Goal: Check status: Check status

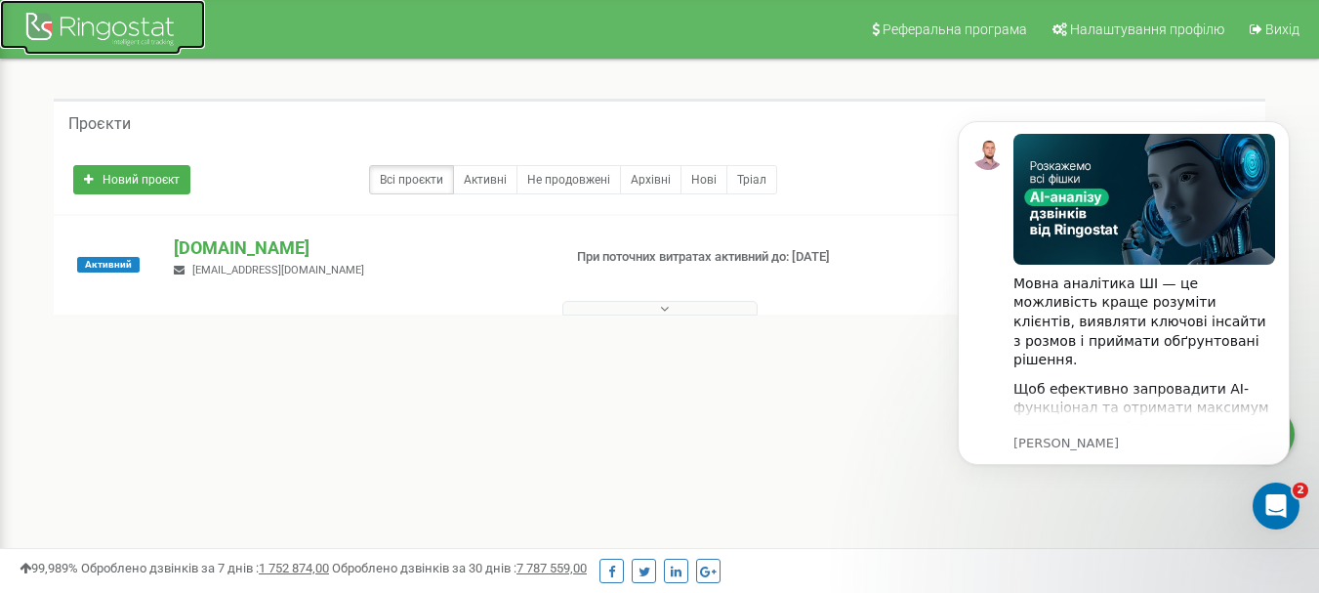
click at [83, 21] on div at bounding box center [102, 31] width 156 height 47
drag, startPoint x: 1286, startPoint y: 120, endPoint x: 2224, endPoint y: 214, distance: 943.0
click at [1286, 120] on button "Dismiss notification" at bounding box center [1283, 126] width 25 height 25
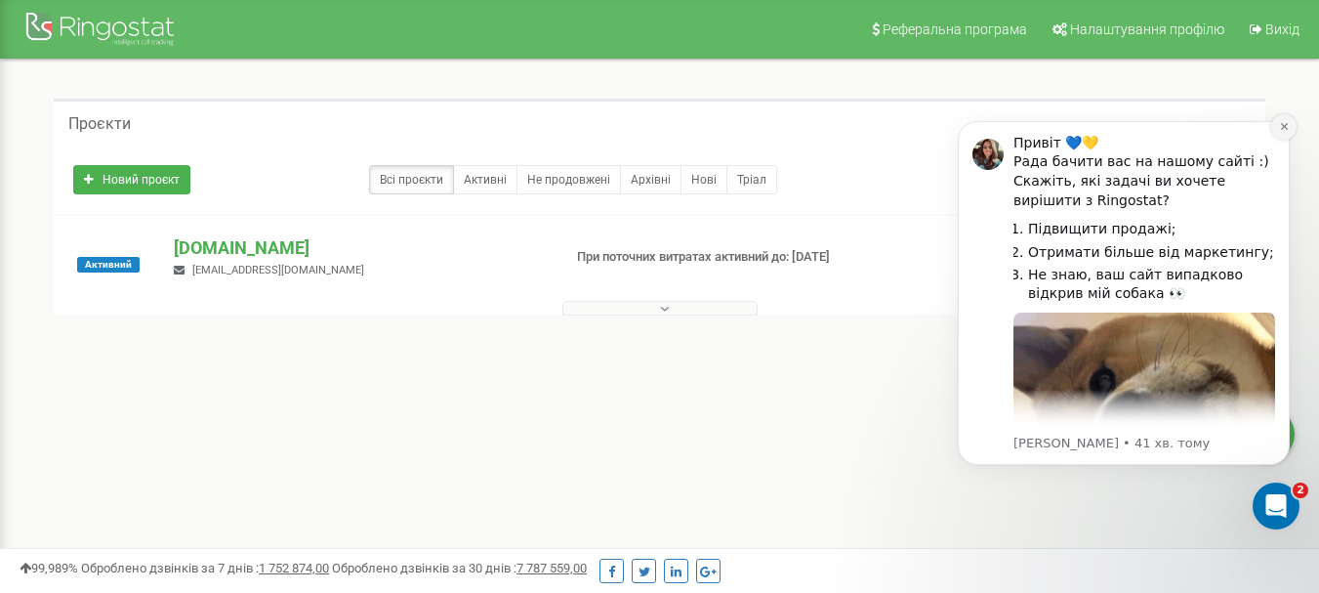
click at [1282, 126] on icon "Dismiss notification" at bounding box center [1284, 126] width 11 height 11
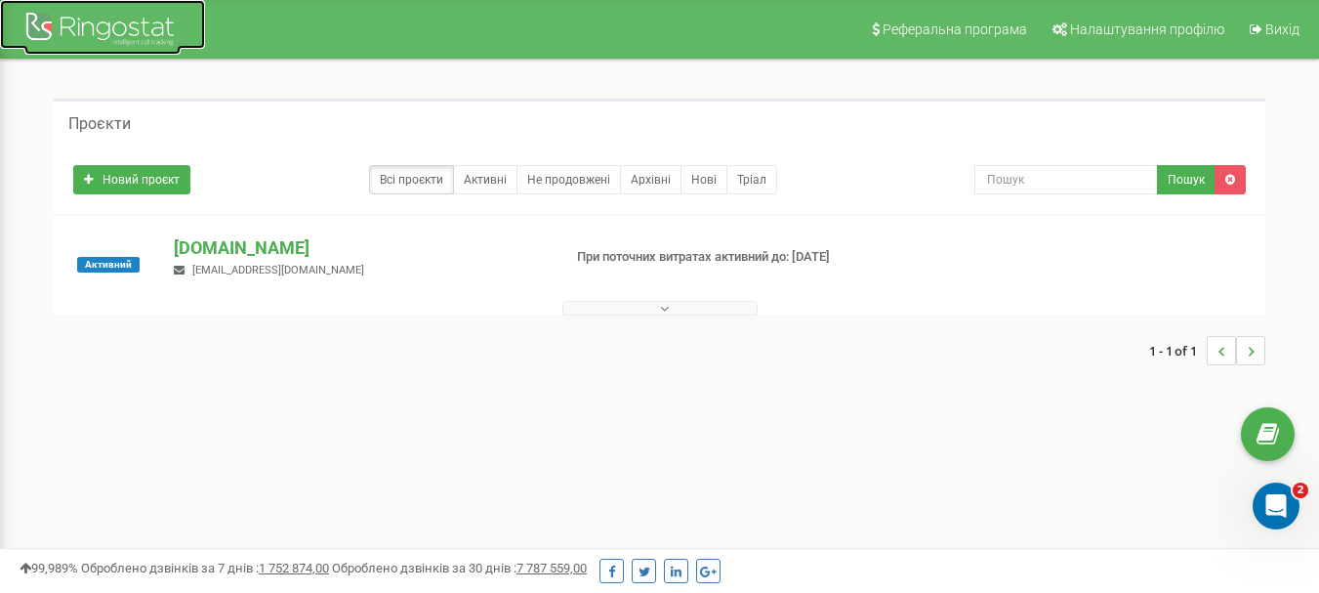
click at [5, 20] on link at bounding box center [102, 24] width 205 height 49
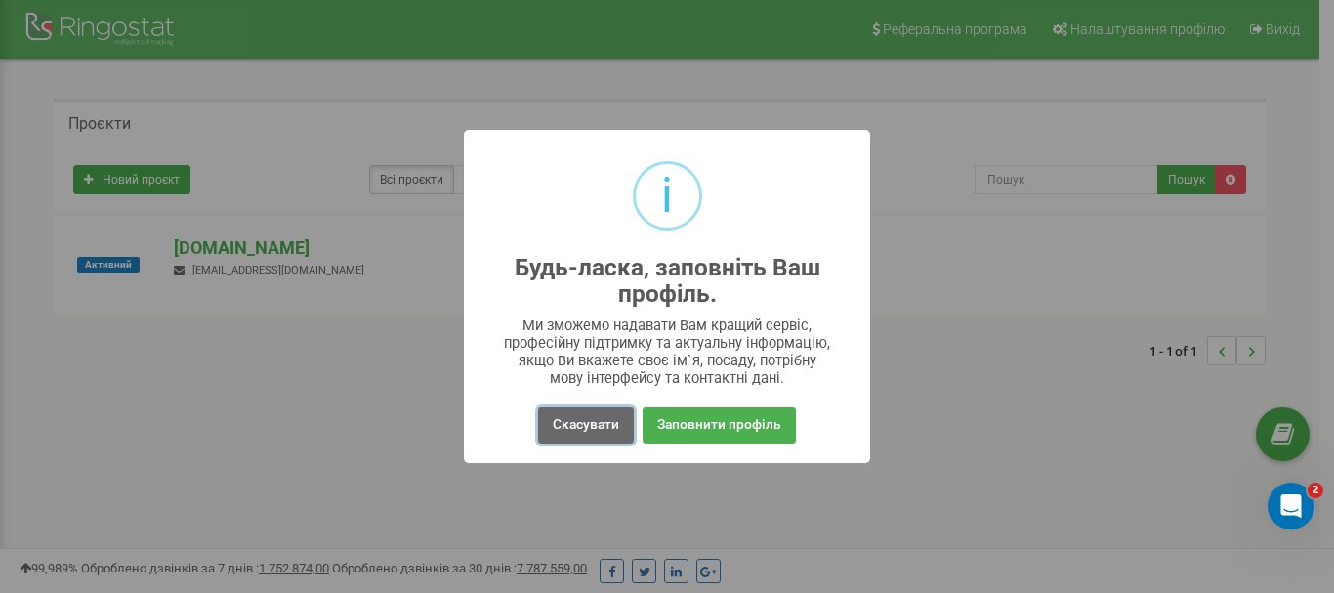
click at [595, 426] on button "Скасувати" at bounding box center [586, 425] width 96 height 36
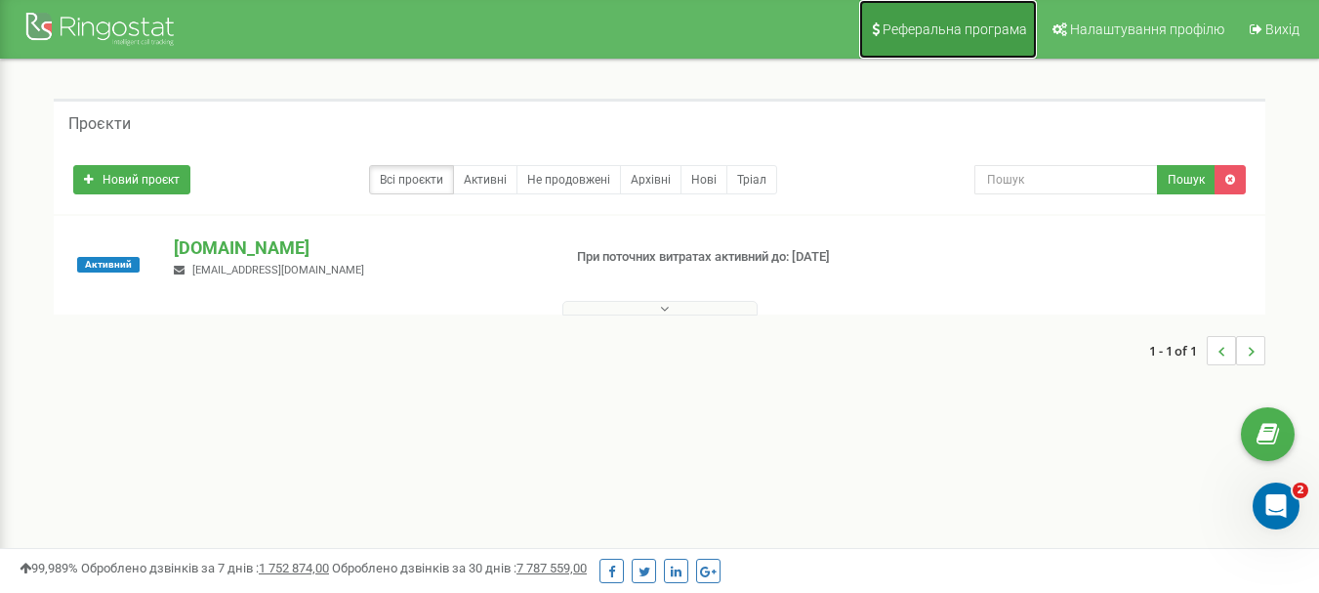
click at [965, 35] on span "Реферальна програма" at bounding box center [955, 29] width 145 height 16
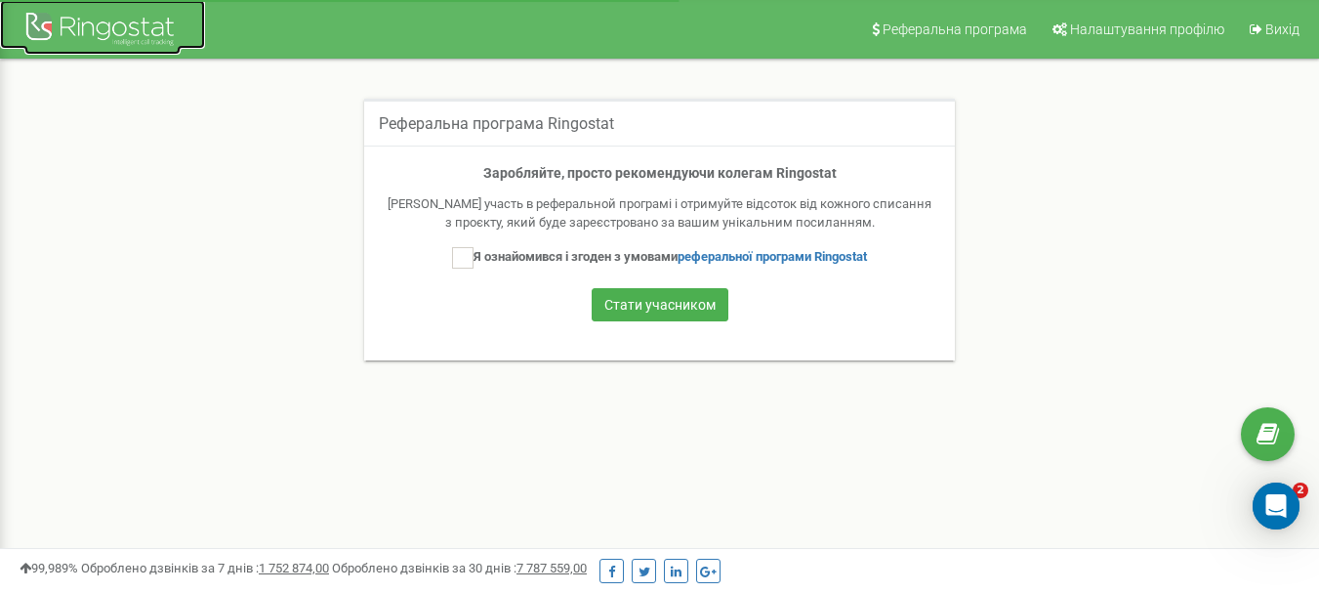
click at [100, 35] on div at bounding box center [102, 31] width 156 height 47
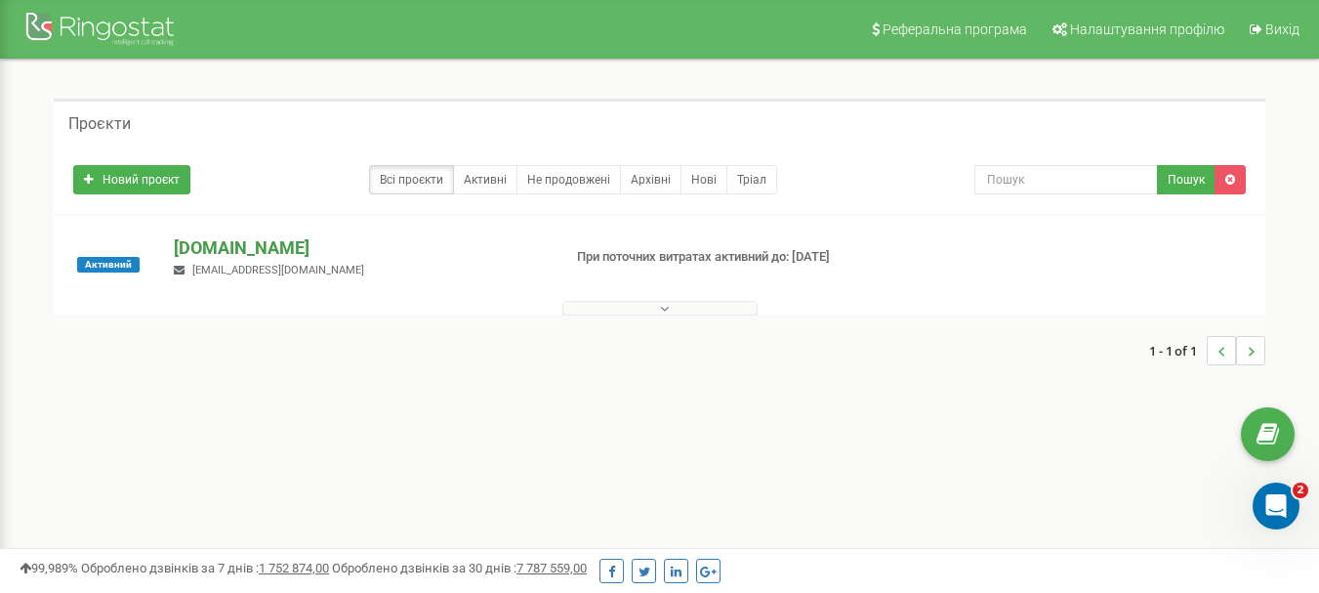
click at [257, 247] on p "[DOMAIN_NAME]" at bounding box center [359, 247] width 371 height 25
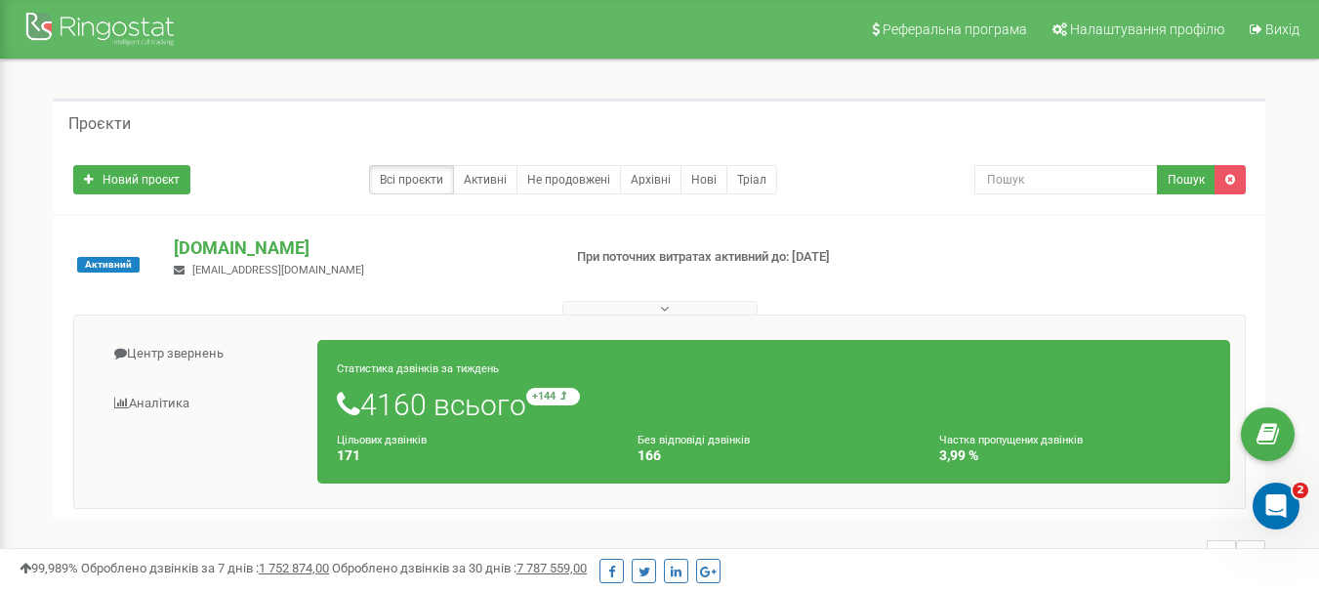
scroll to position [98, 0]
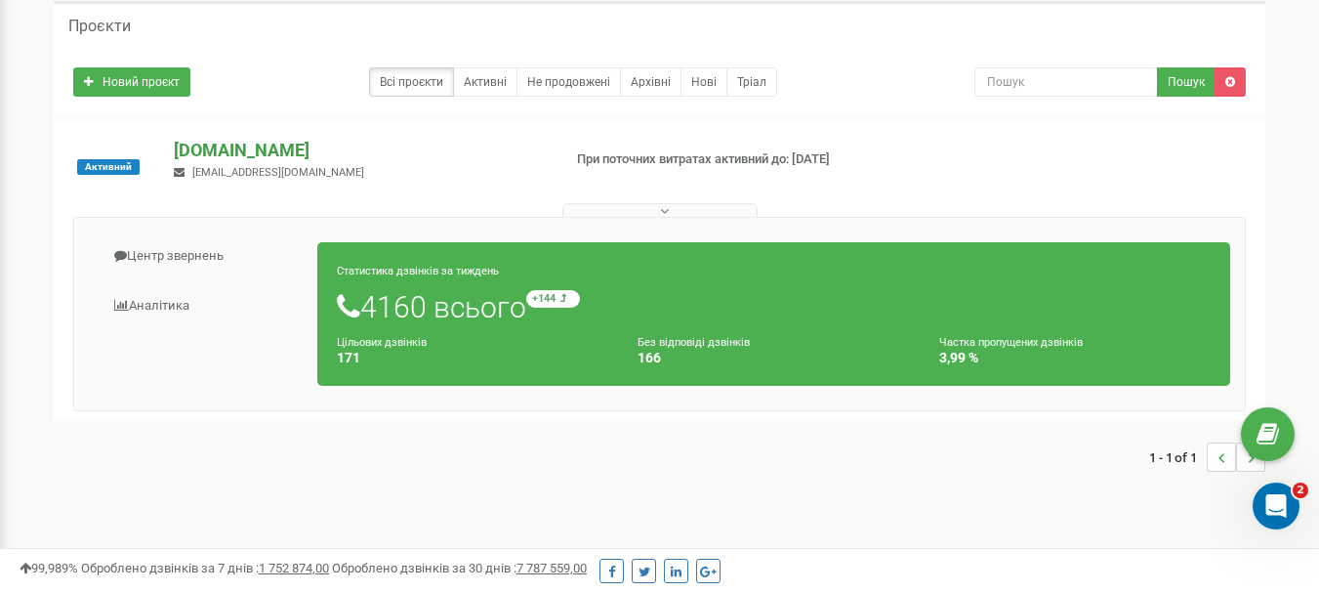
click at [265, 145] on p "[DOMAIN_NAME]" at bounding box center [359, 150] width 371 height 25
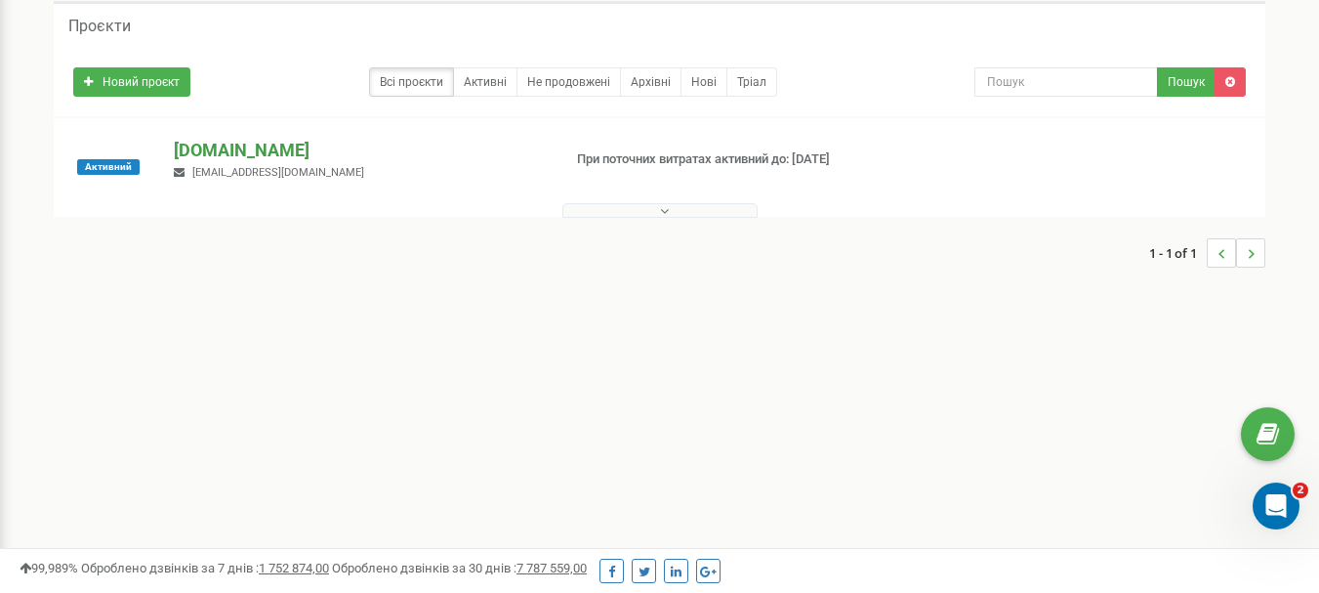
click at [262, 145] on p "[DOMAIN_NAME]" at bounding box center [359, 150] width 371 height 25
click at [260, 145] on p "[DOMAIN_NAME]" at bounding box center [359, 150] width 371 height 25
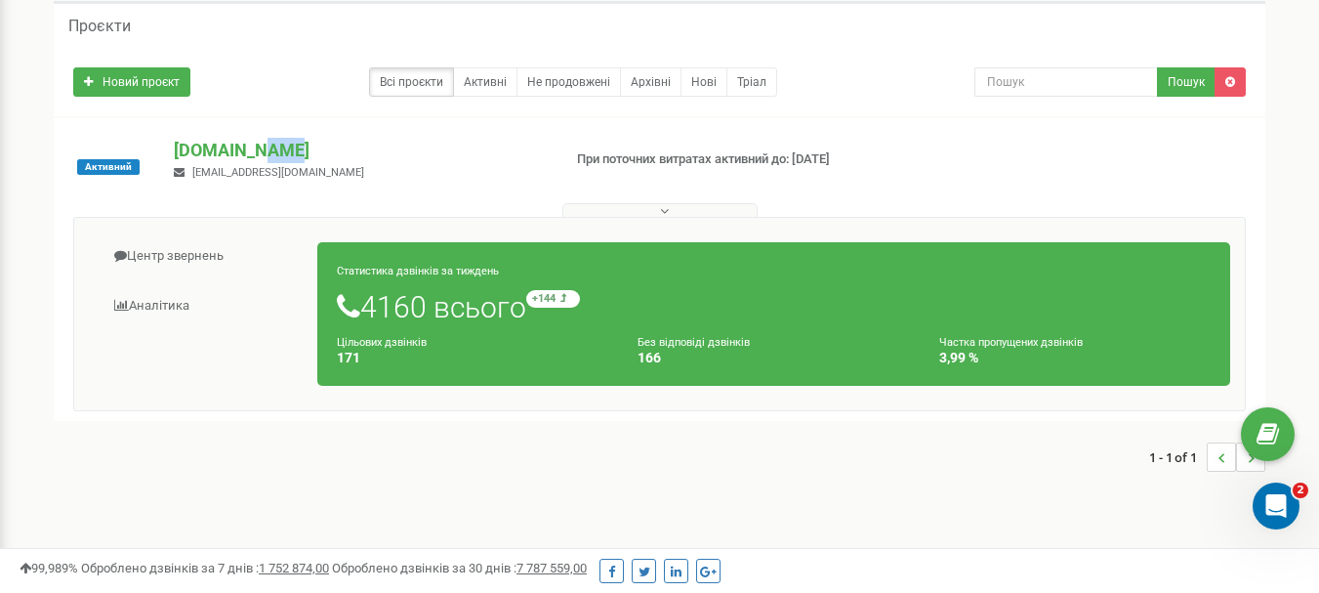
click at [673, 210] on button at bounding box center [659, 210] width 195 height 15
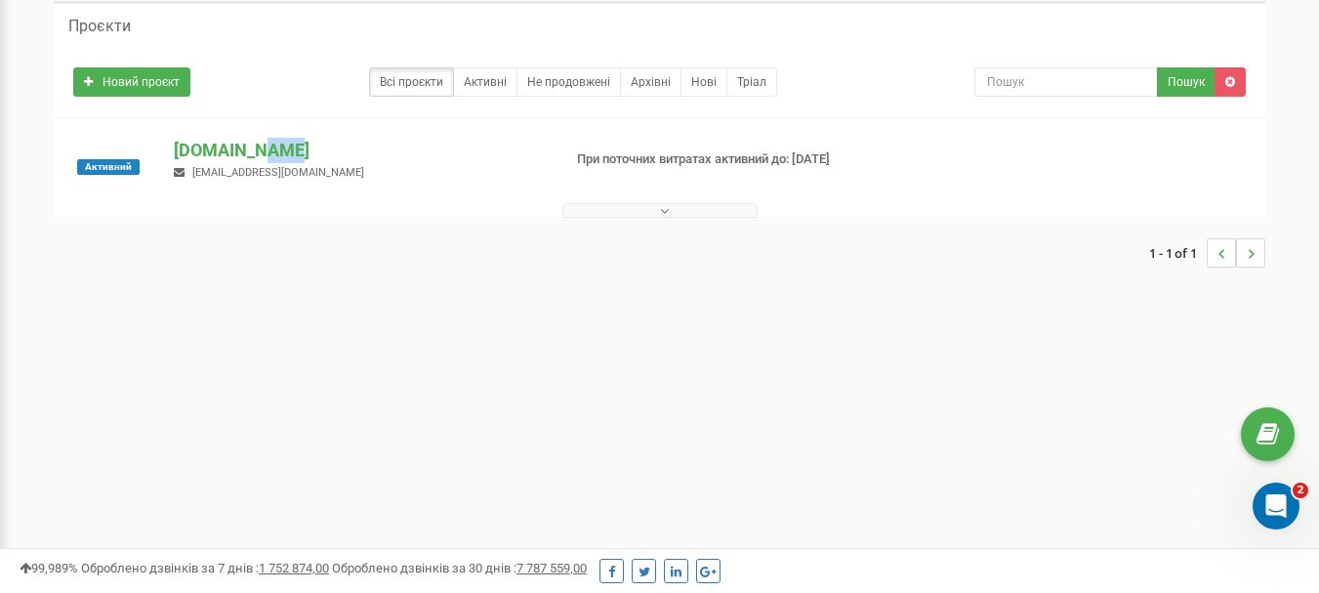
click at [673, 210] on button at bounding box center [659, 210] width 195 height 15
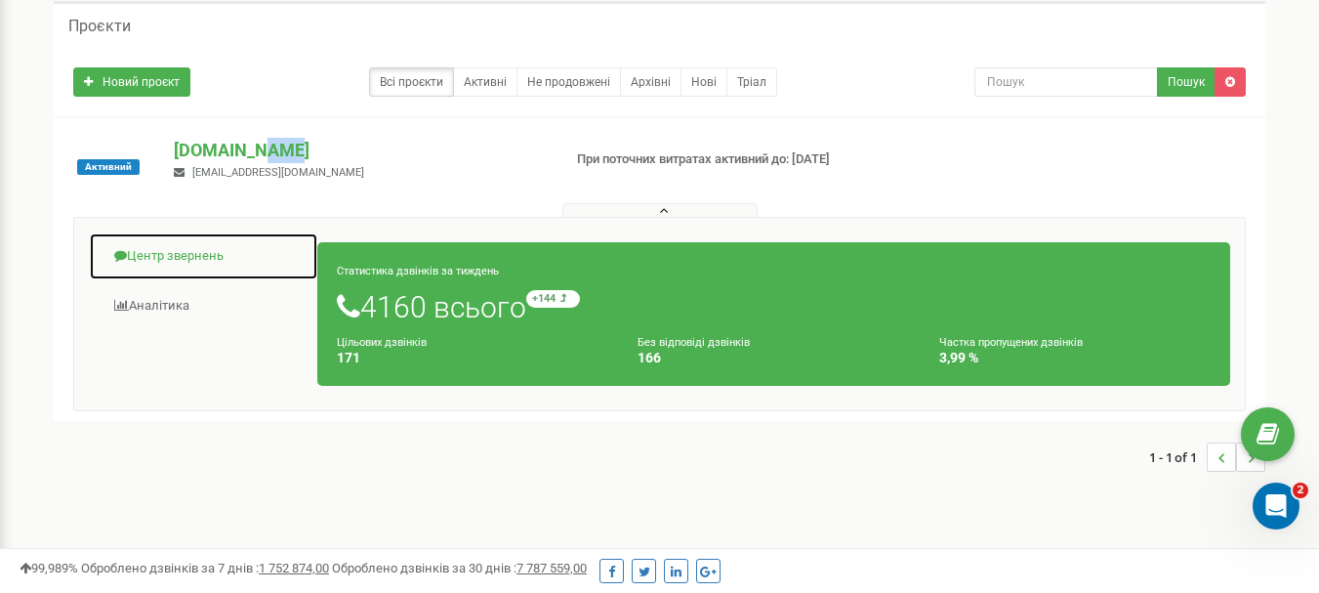
click at [161, 253] on link "Центр звернень" at bounding box center [203, 256] width 229 height 48
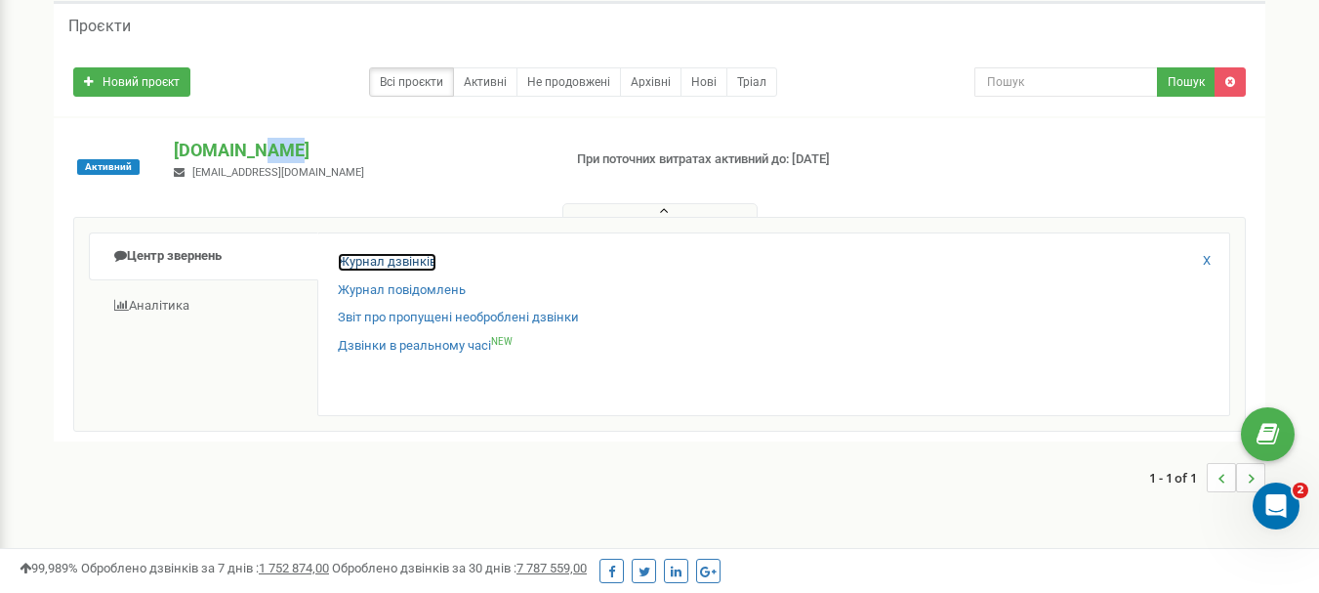
click at [382, 261] on link "Журнал дзвінків" at bounding box center [387, 262] width 99 height 19
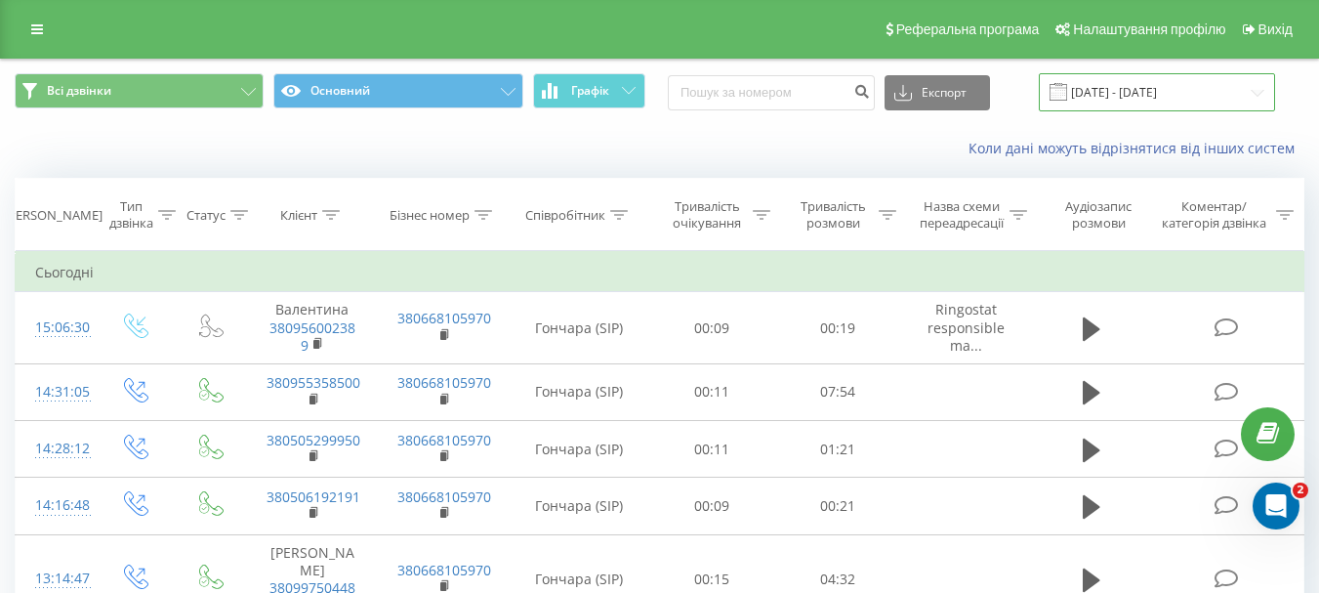
click at [1193, 94] on input "[DATE] - [DATE]" at bounding box center [1157, 92] width 236 height 38
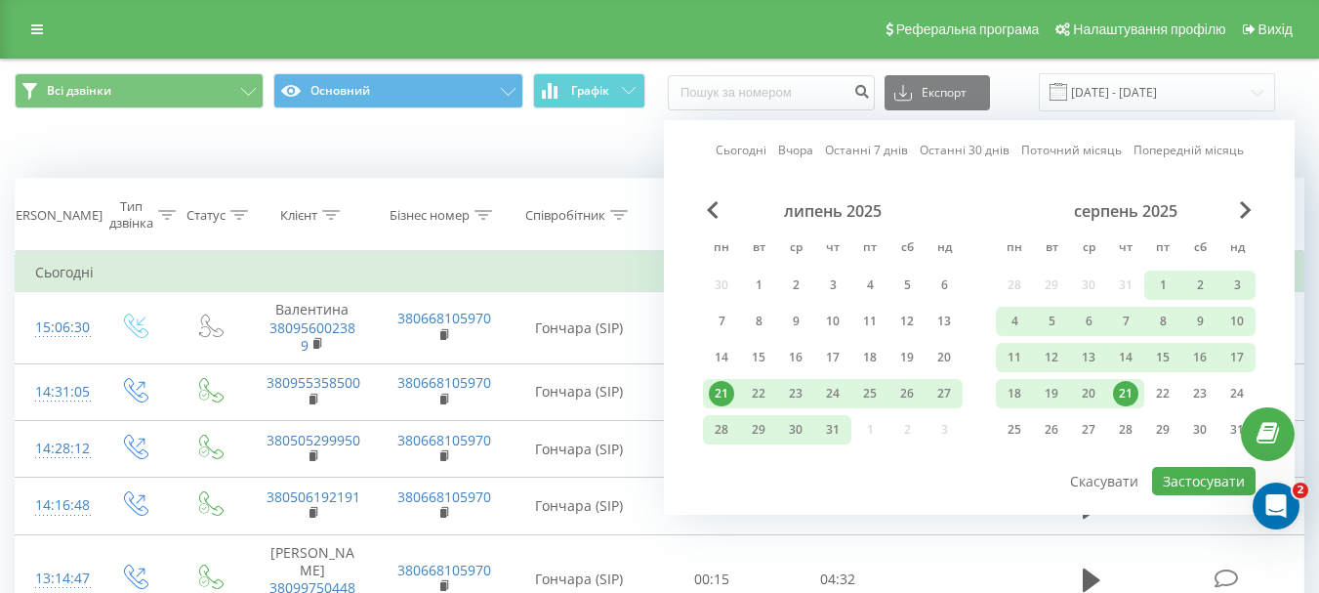
click at [1126, 396] on div "21" at bounding box center [1125, 393] width 25 height 25
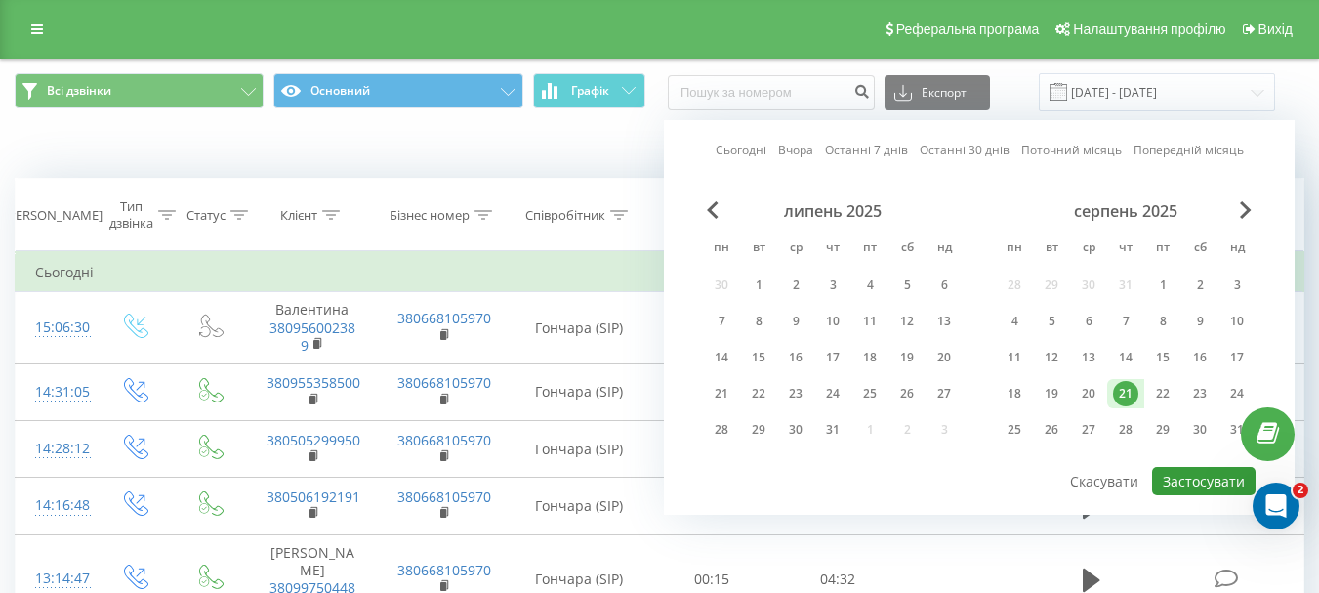
click at [1200, 482] on button "Застосувати" at bounding box center [1204, 481] width 104 height 28
type input "[DATE] - [DATE]"
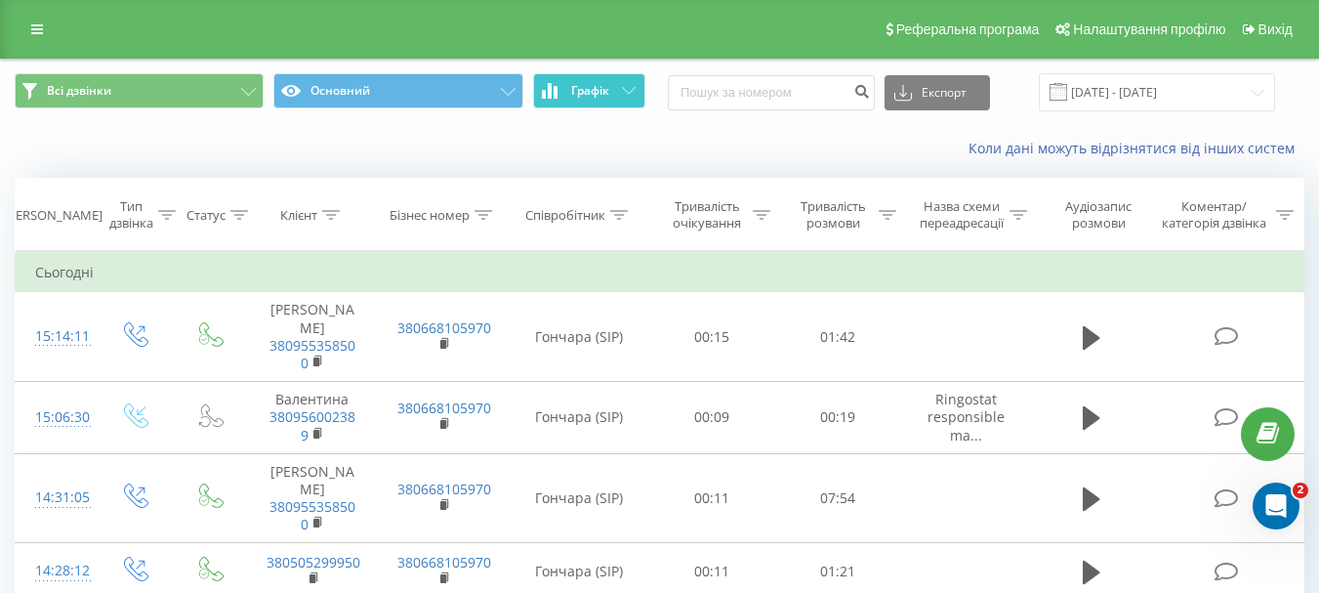
click at [624, 87] on icon at bounding box center [629, 90] width 14 height 7
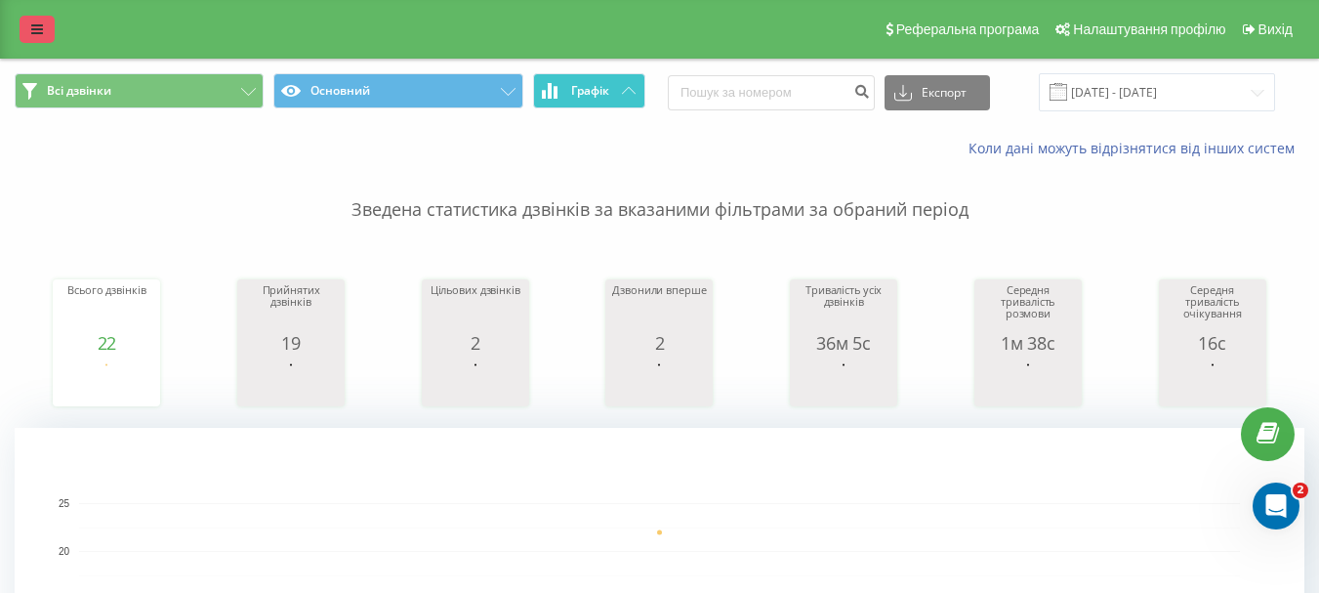
click at [42, 30] on icon at bounding box center [37, 29] width 12 height 14
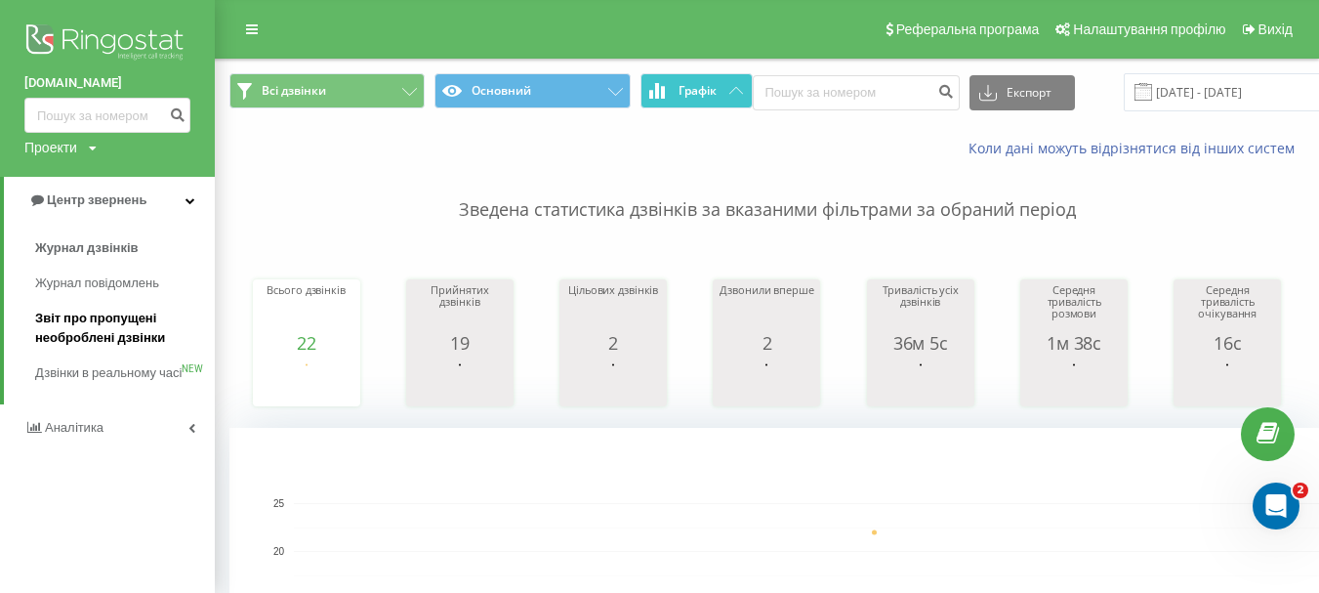
click at [105, 338] on span "Звіт про пропущені необроблені дзвінки" at bounding box center [120, 328] width 170 height 39
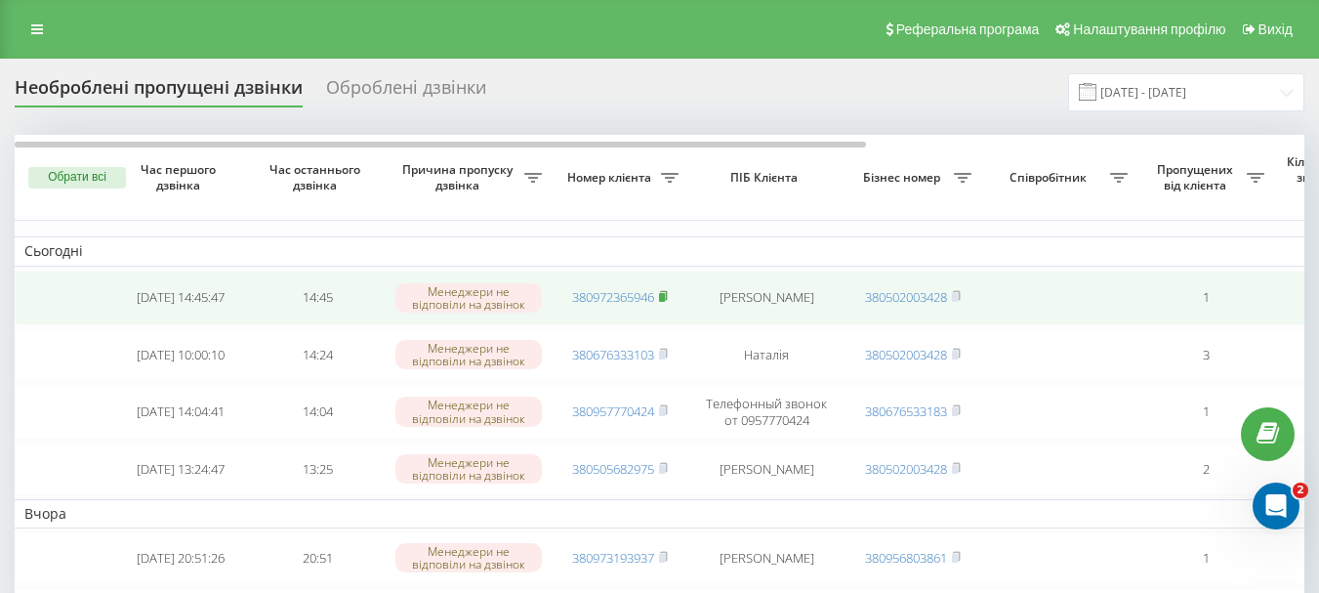
click at [668, 296] on icon at bounding box center [663, 296] width 9 height 12
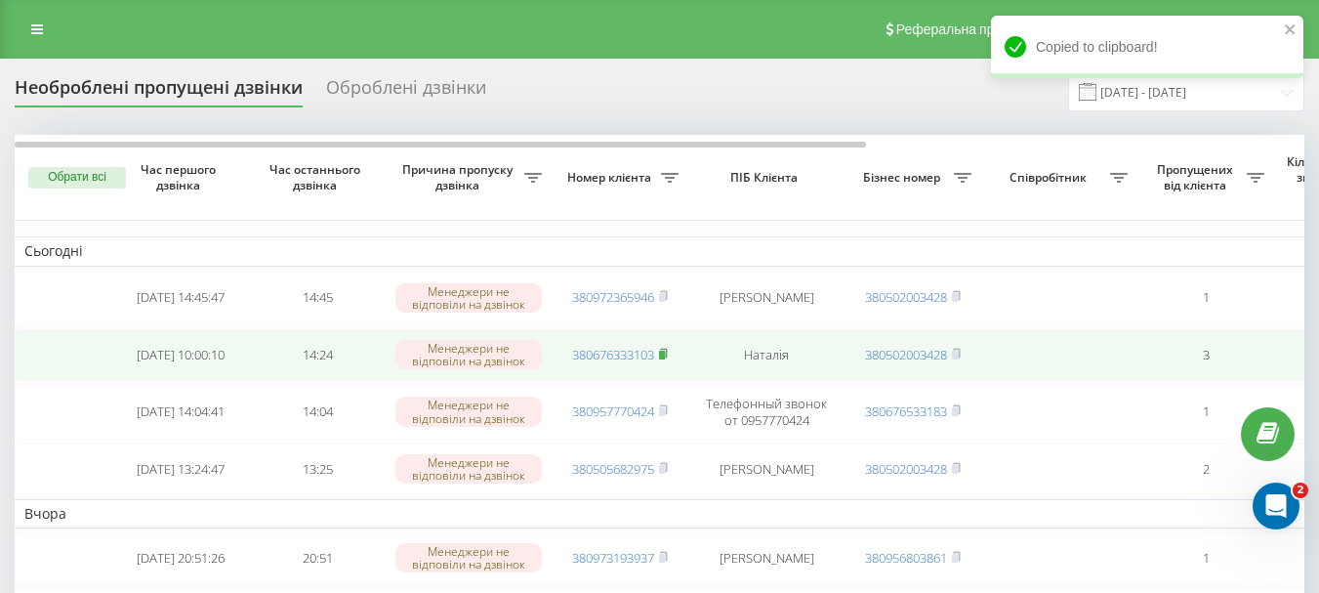
click at [665, 352] on icon at bounding box center [663, 354] width 9 height 12
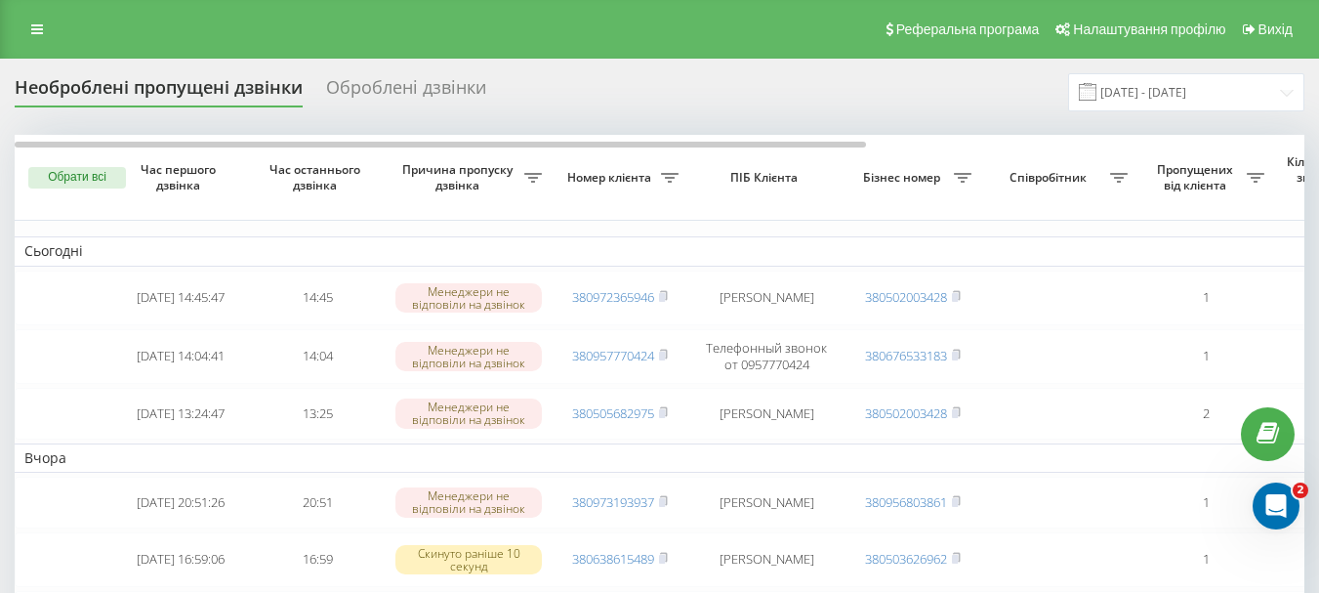
drag, startPoint x: 667, startPoint y: 414, endPoint x: 483, endPoint y: 184, distance: 294.6
click at [665, 413] on rect at bounding box center [662, 413] width 6 height 9
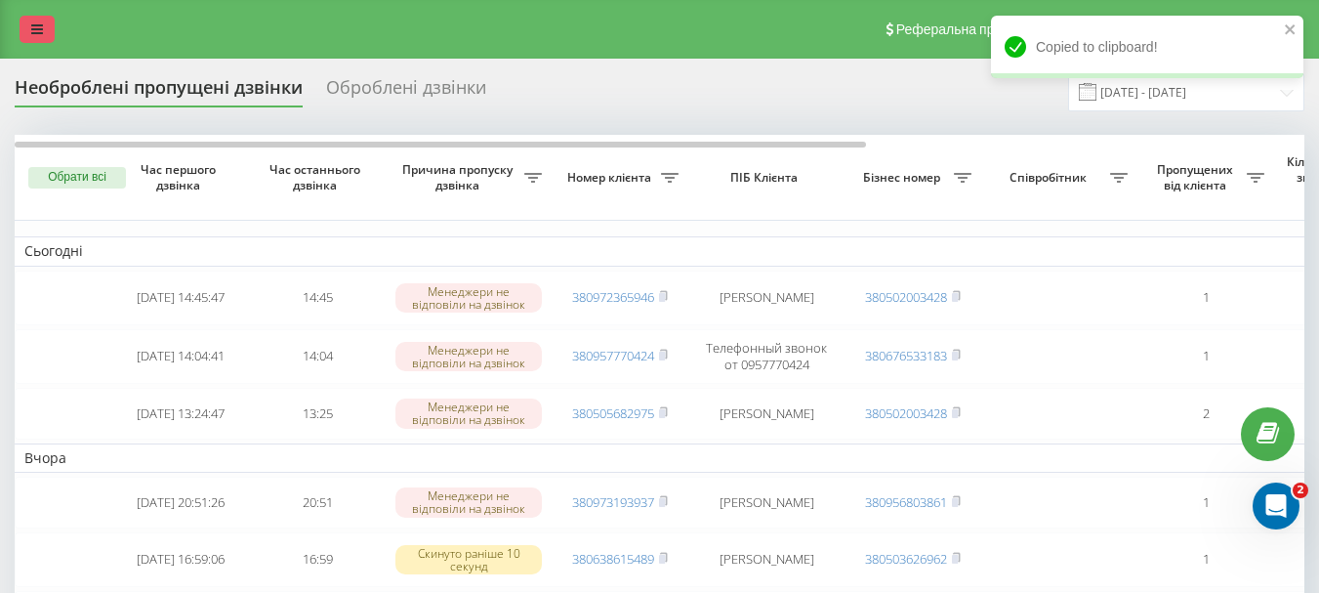
click at [37, 17] on link at bounding box center [37, 29] width 35 height 27
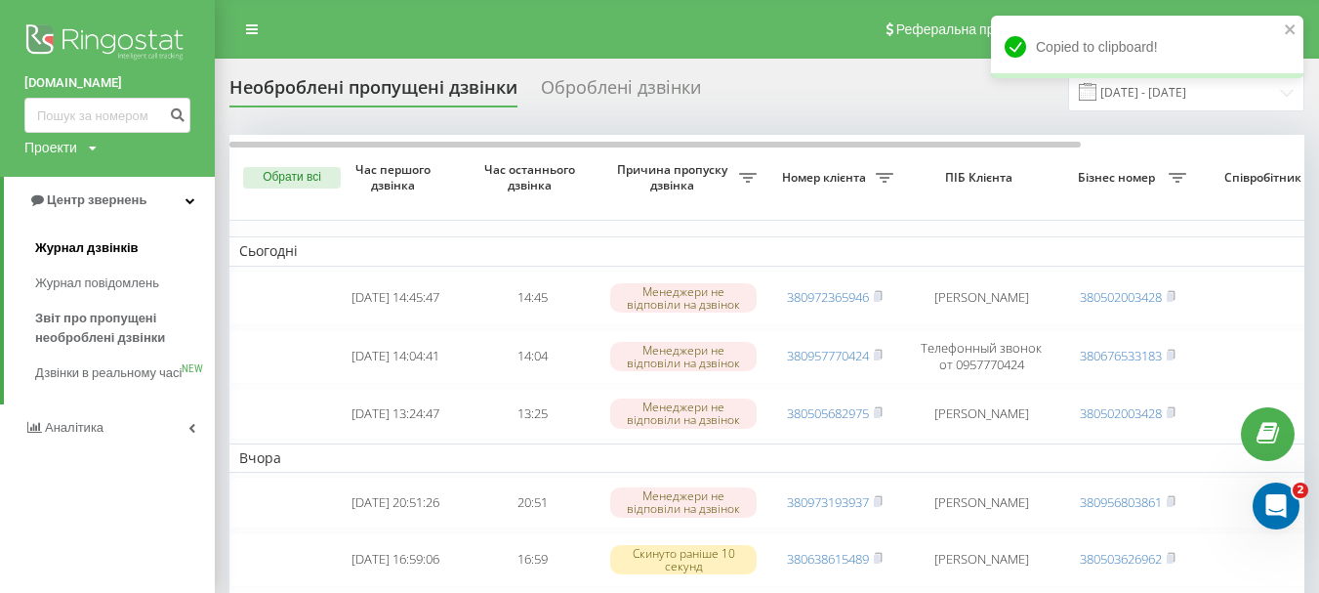
click at [124, 253] on span "Журнал дзвінків" at bounding box center [87, 248] width 104 height 20
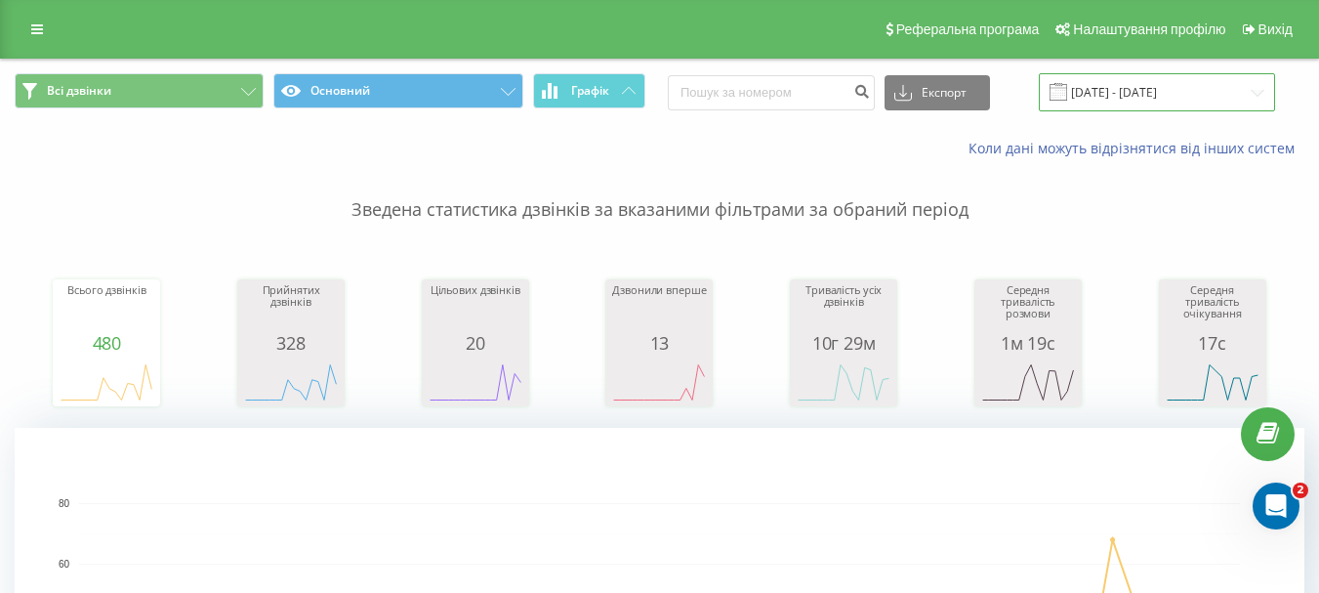
click at [1198, 97] on input "[DATE] - [DATE]" at bounding box center [1157, 92] width 236 height 38
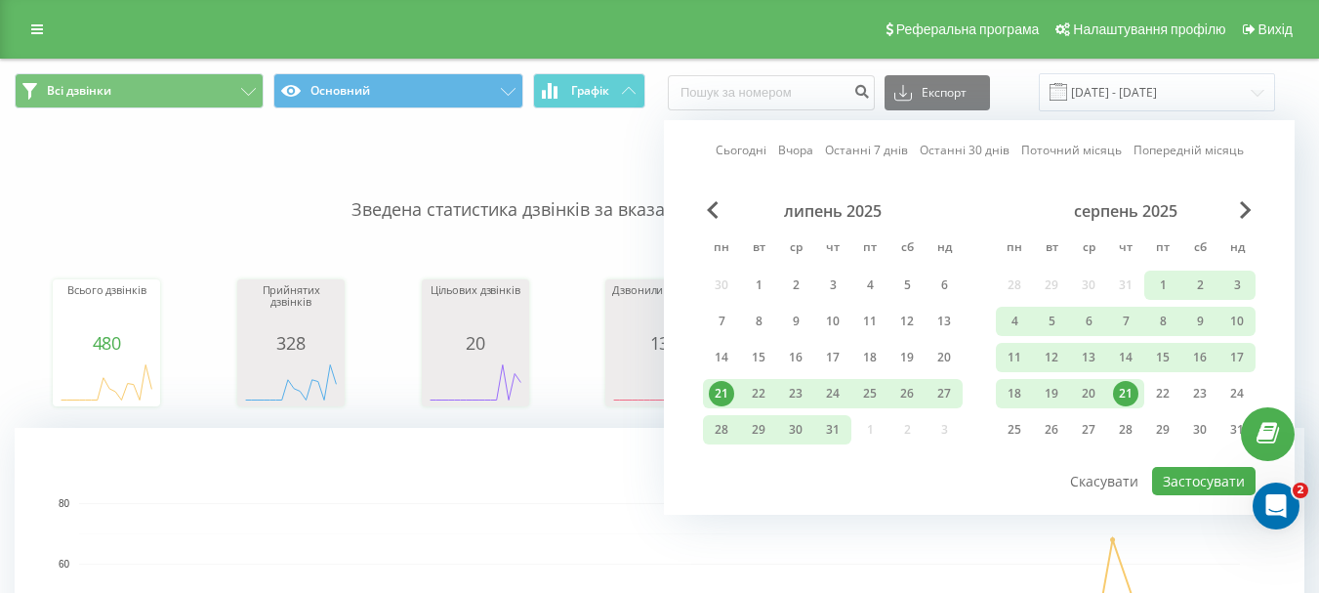
click at [1127, 391] on div "21" at bounding box center [1125, 393] width 25 height 25
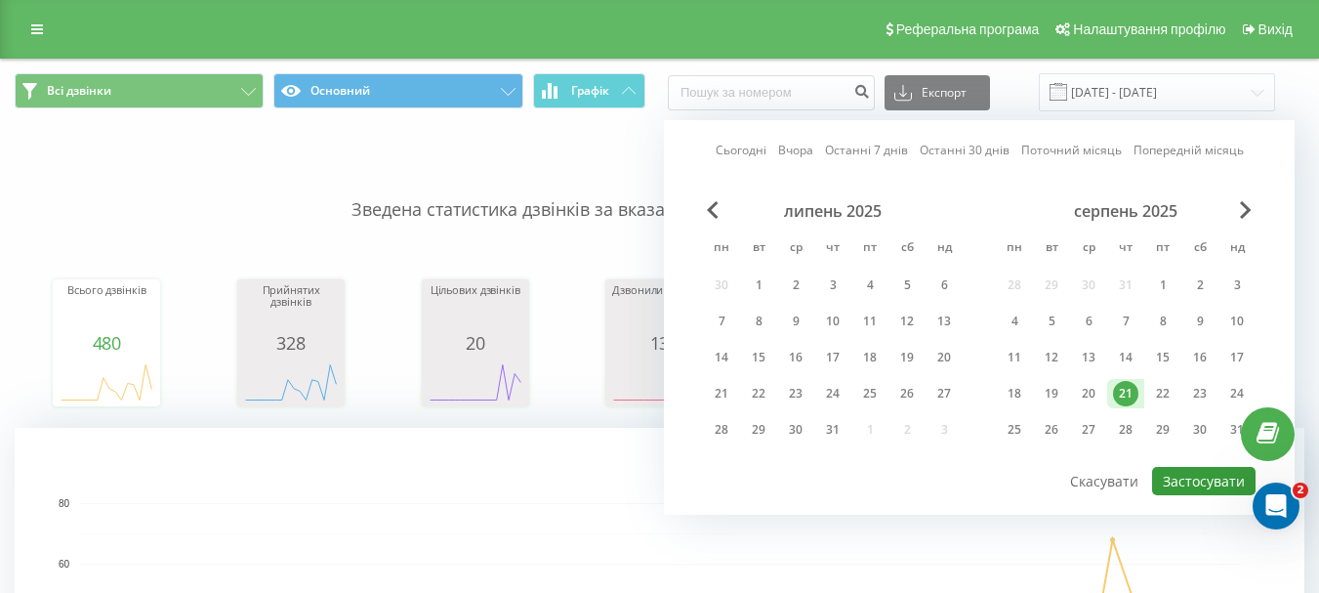
click at [1182, 476] on button "Застосувати" at bounding box center [1204, 481] width 104 height 28
type input "[DATE] - [DATE]"
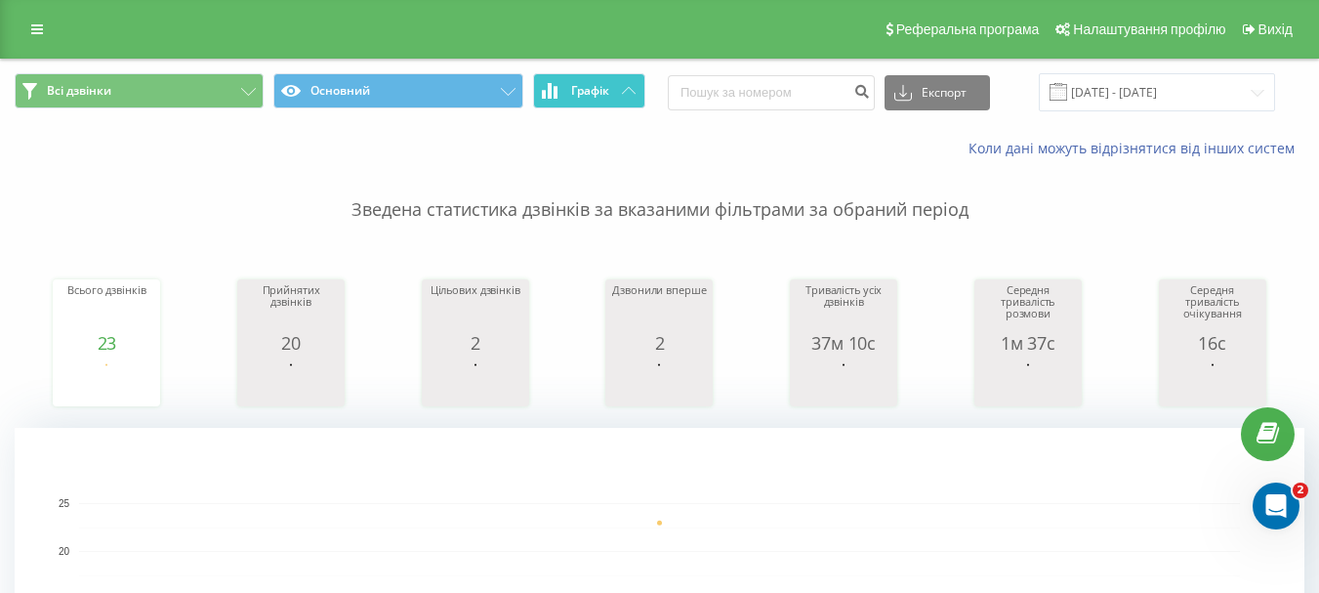
click at [618, 90] on button "Графік" at bounding box center [589, 90] width 112 height 35
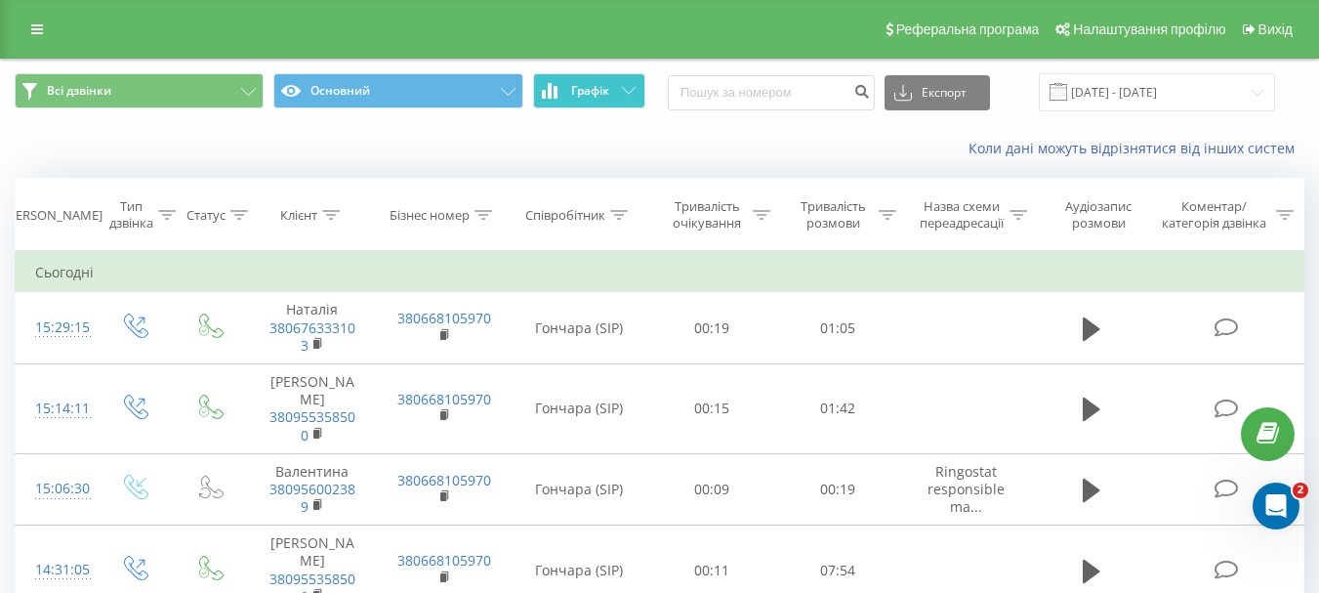
click at [618, 90] on button "Графік" at bounding box center [589, 90] width 112 height 35
